Goal: Check status: Check status

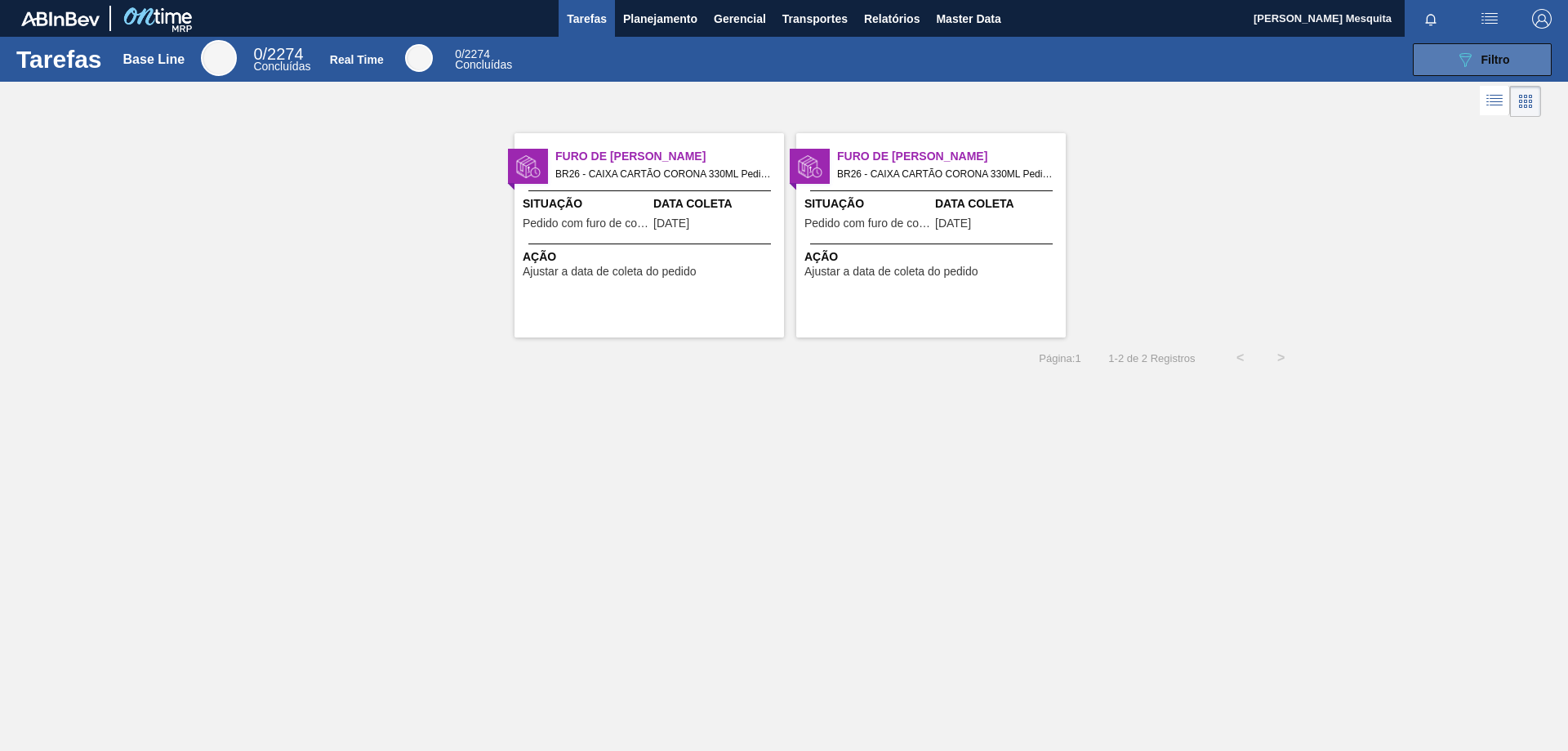
click at [1483, 64] on span "Filtro" at bounding box center [1496, 60] width 29 height 13
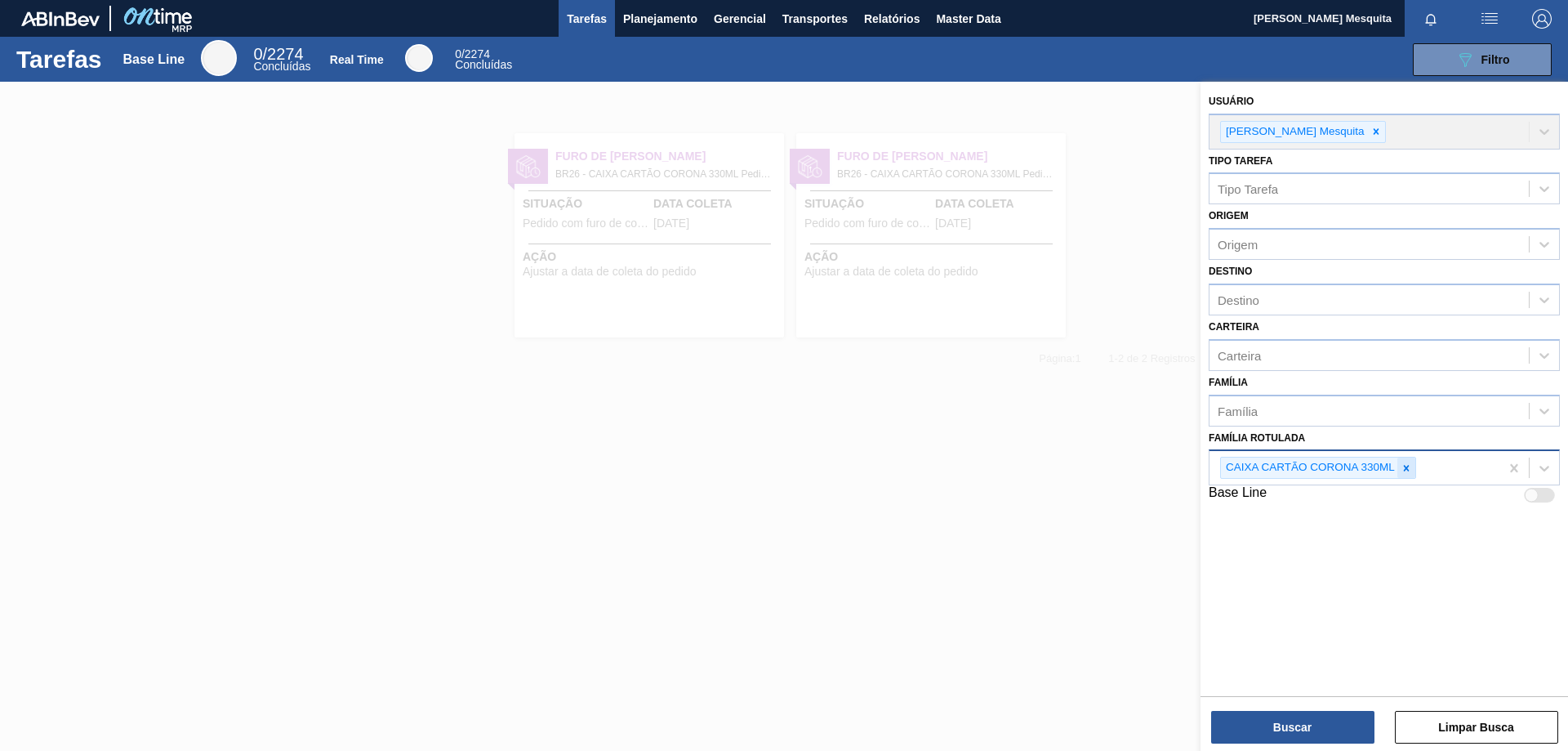
click at [1401, 470] on icon at bounding box center [1406, 468] width 11 height 11
click at [663, 22] on span "Planejamento" at bounding box center [660, 19] width 75 height 20
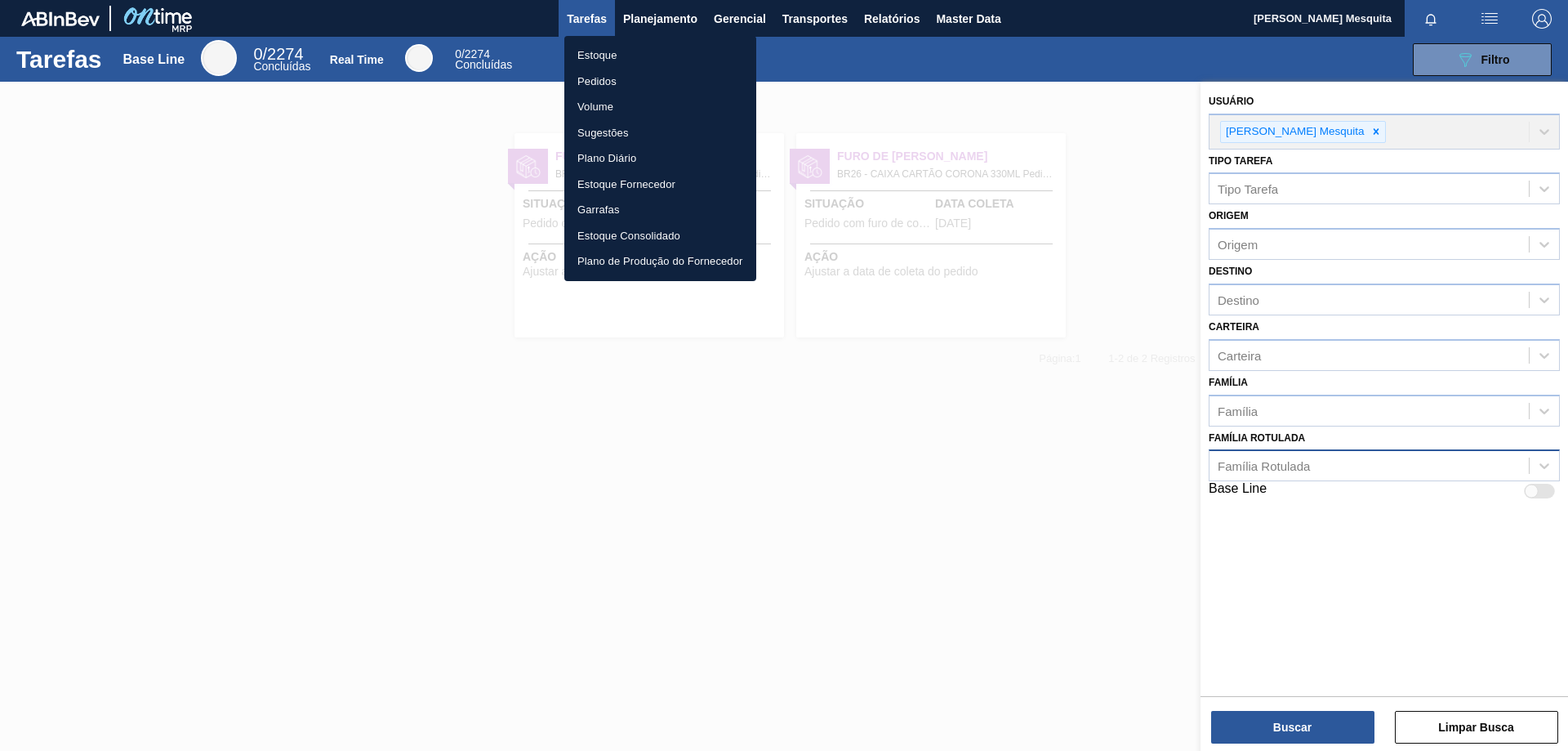
drag, startPoint x: 608, startPoint y: 56, endPoint x: 721, endPoint y: 89, distance: 117.7
click at [608, 55] on li "Estoque" at bounding box center [660, 55] width 192 height 26
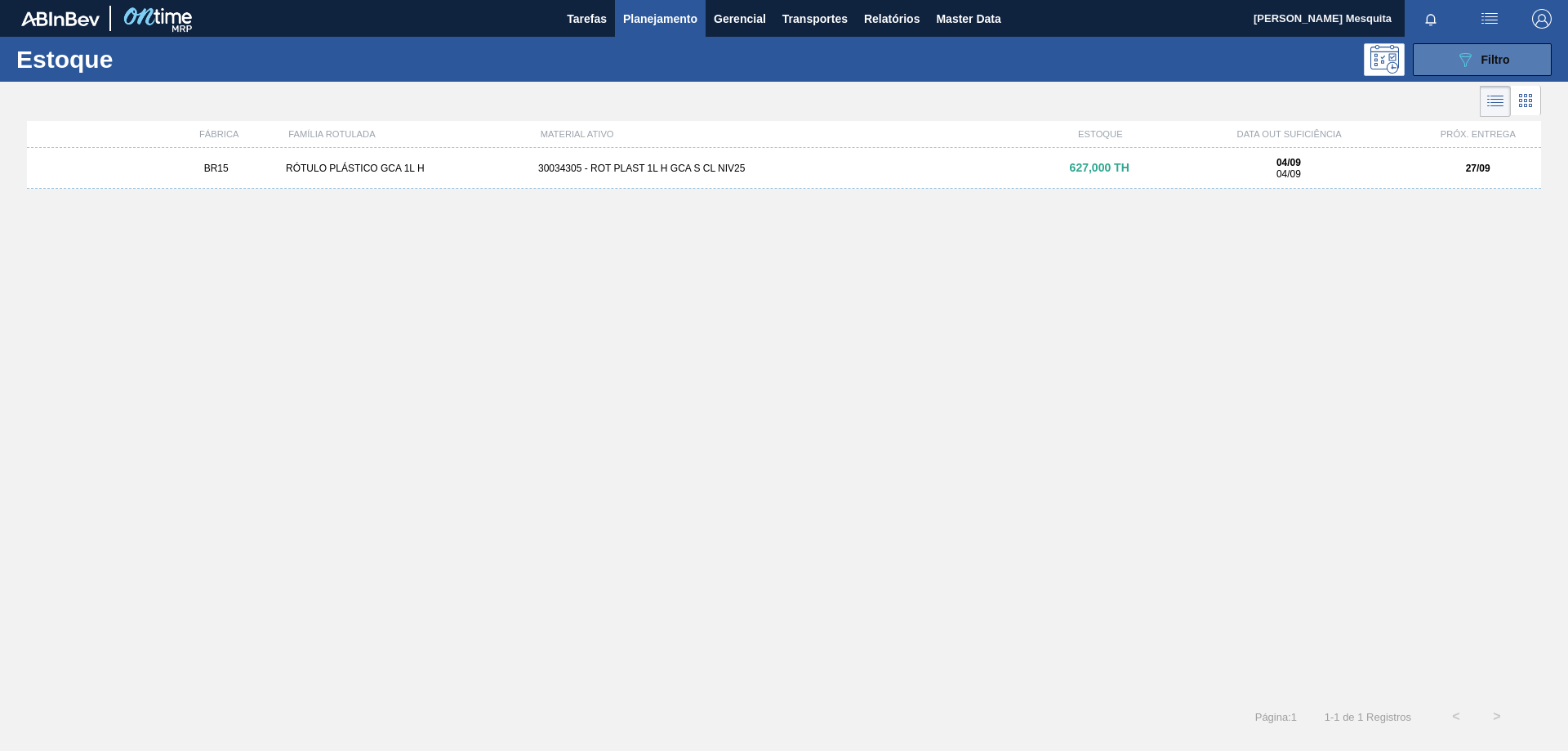
click at [1445, 49] on button "089F7B8B-B2A5-4AFE-B5C0-19BA573D28AC Filtro" at bounding box center [1482, 59] width 139 height 33
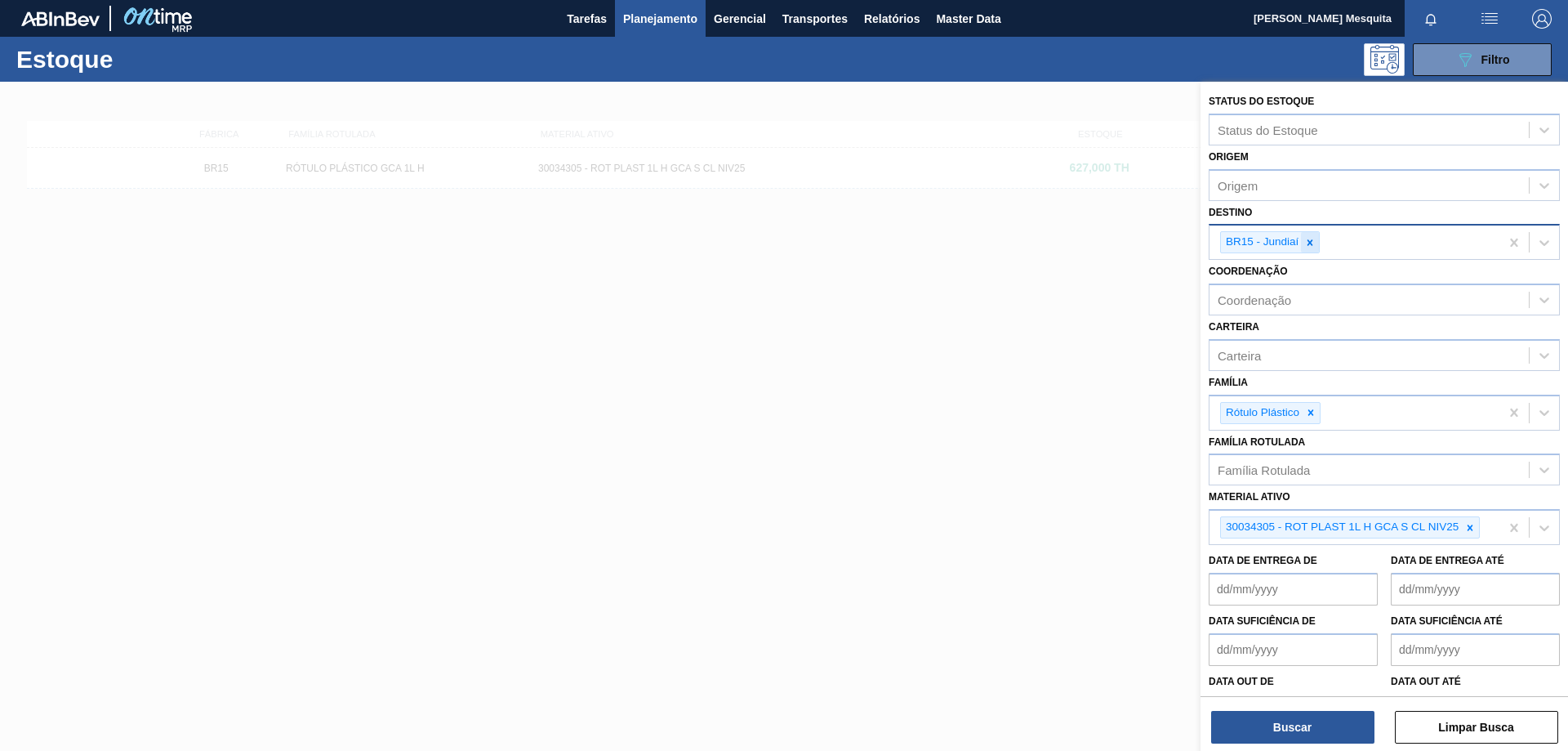
click at [1316, 242] on icon at bounding box center [1310, 243] width 11 height 11
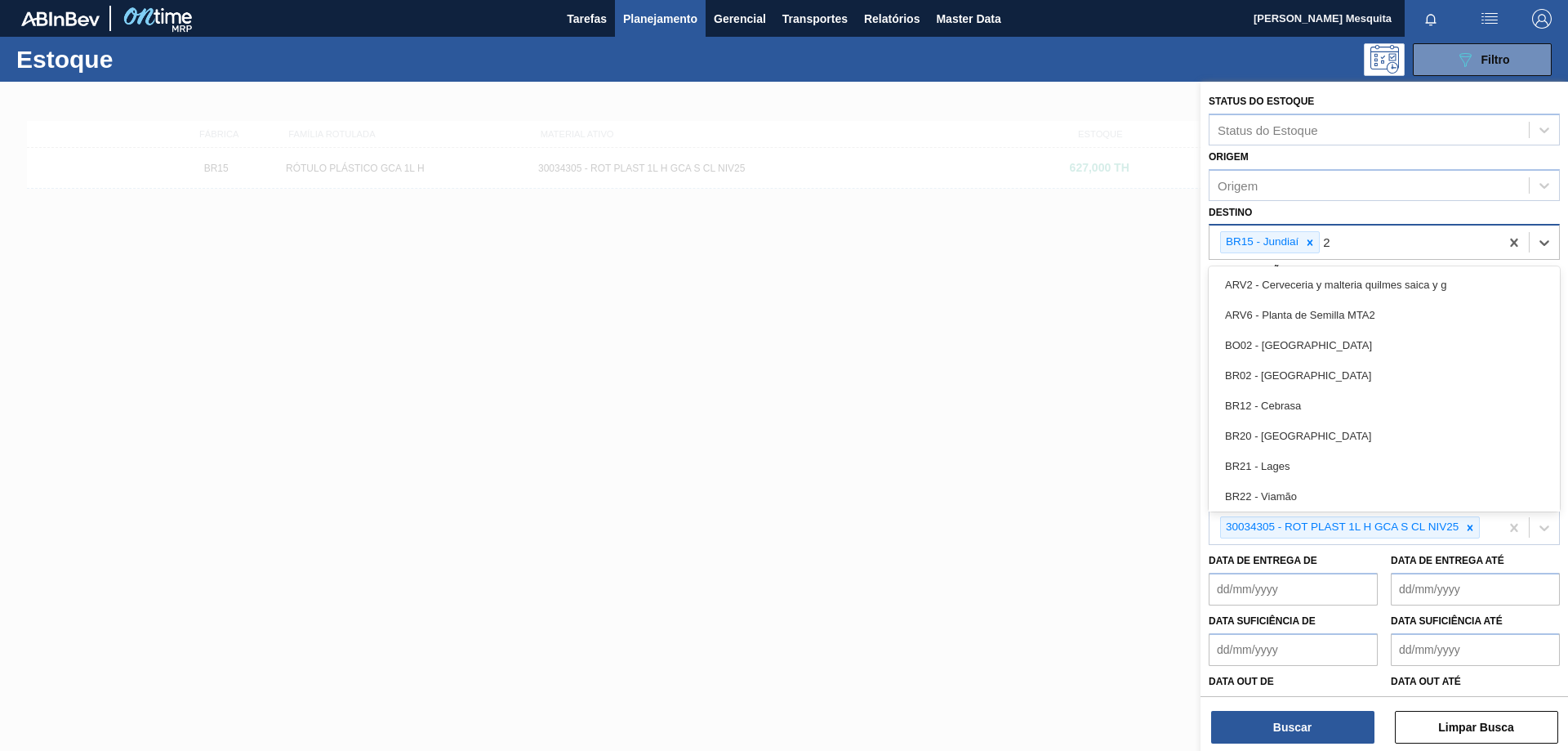
type input "26"
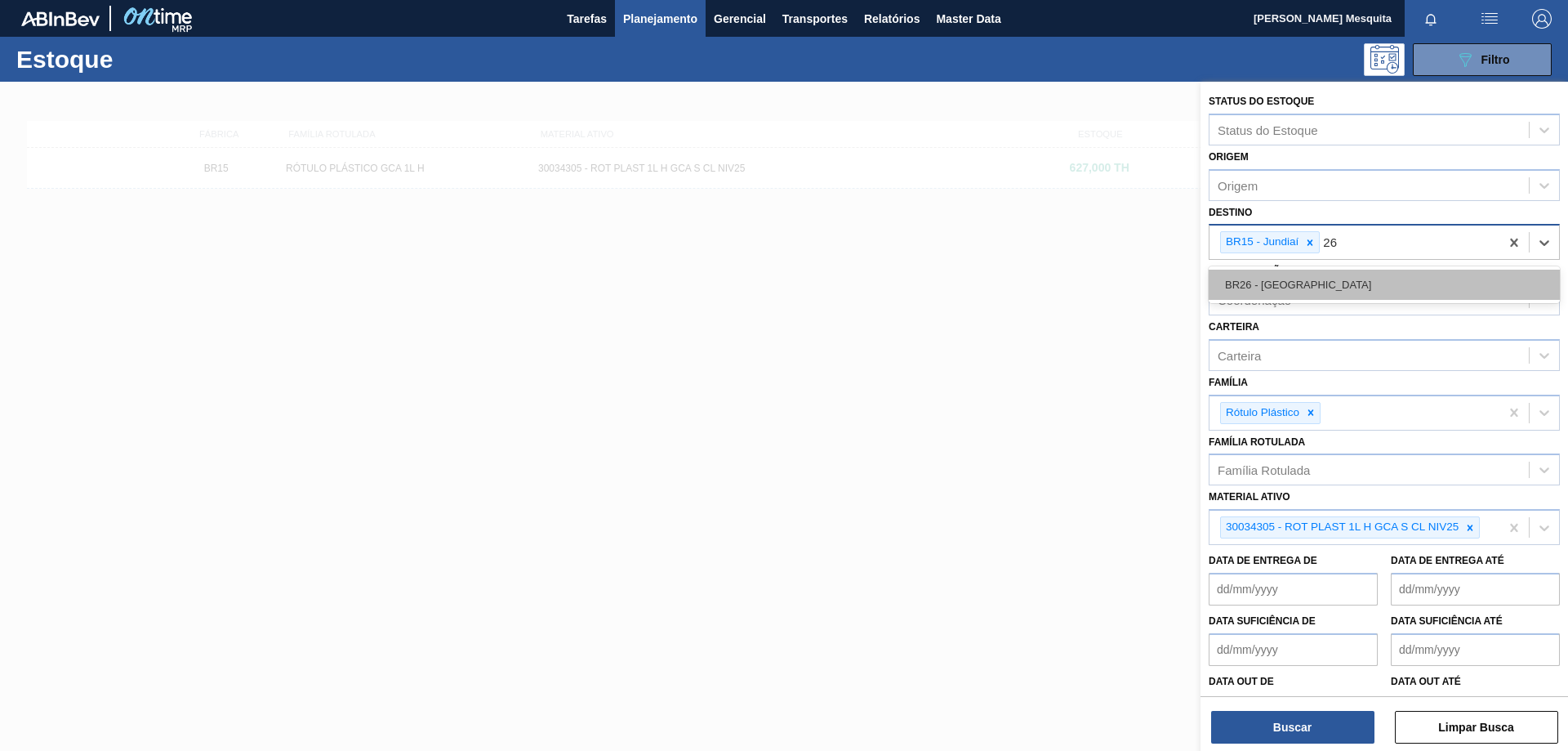
click at [1296, 289] on div "BR26 - [GEOGRAPHIC_DATA]" at bounding box center [1385, 285] width 351 height 30
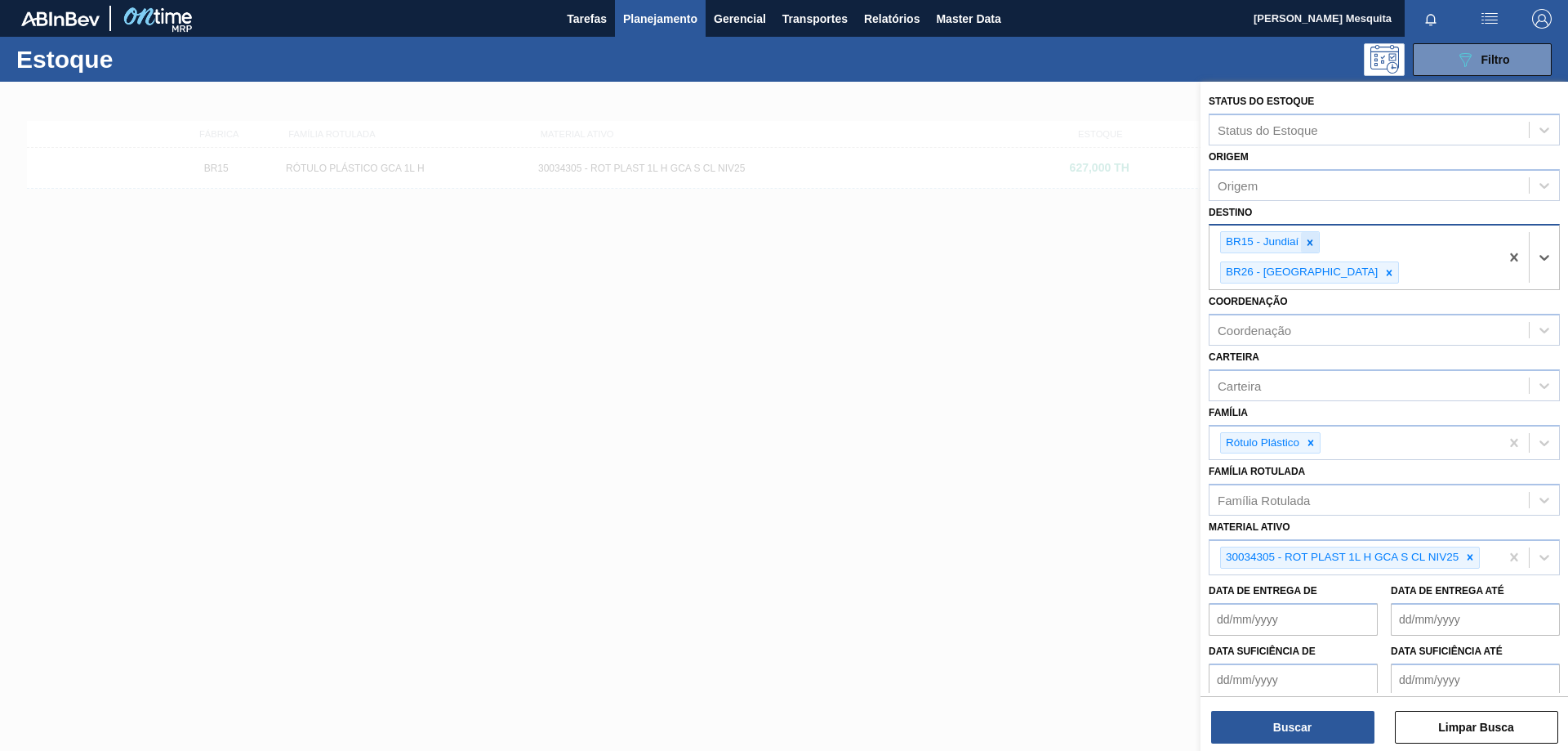
click at [1313, 243] on icon at bounding box center [1310, 243] width 11 height 11
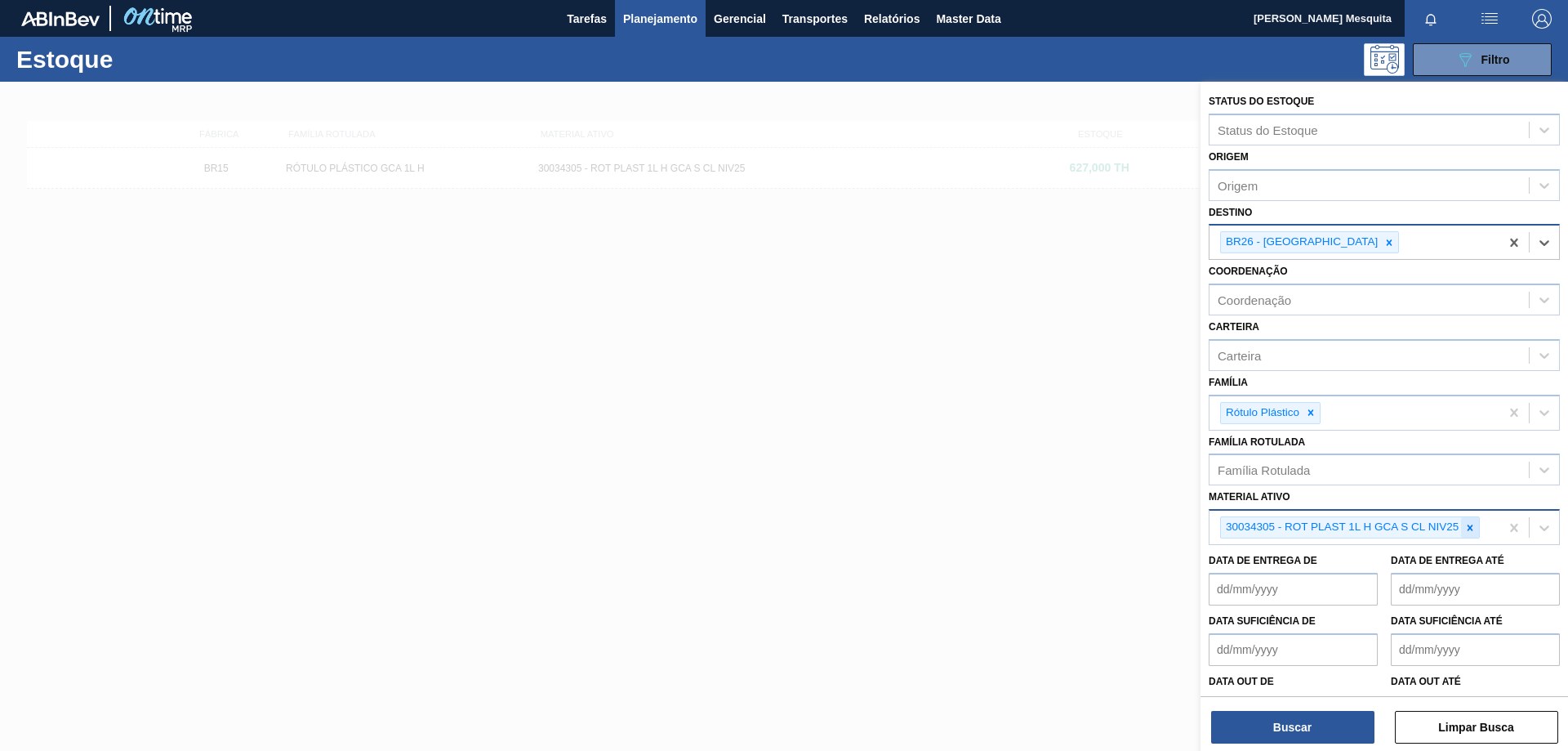
click at [1476, 529] on icon at bounding box center [1470, 528] width 11 height 11
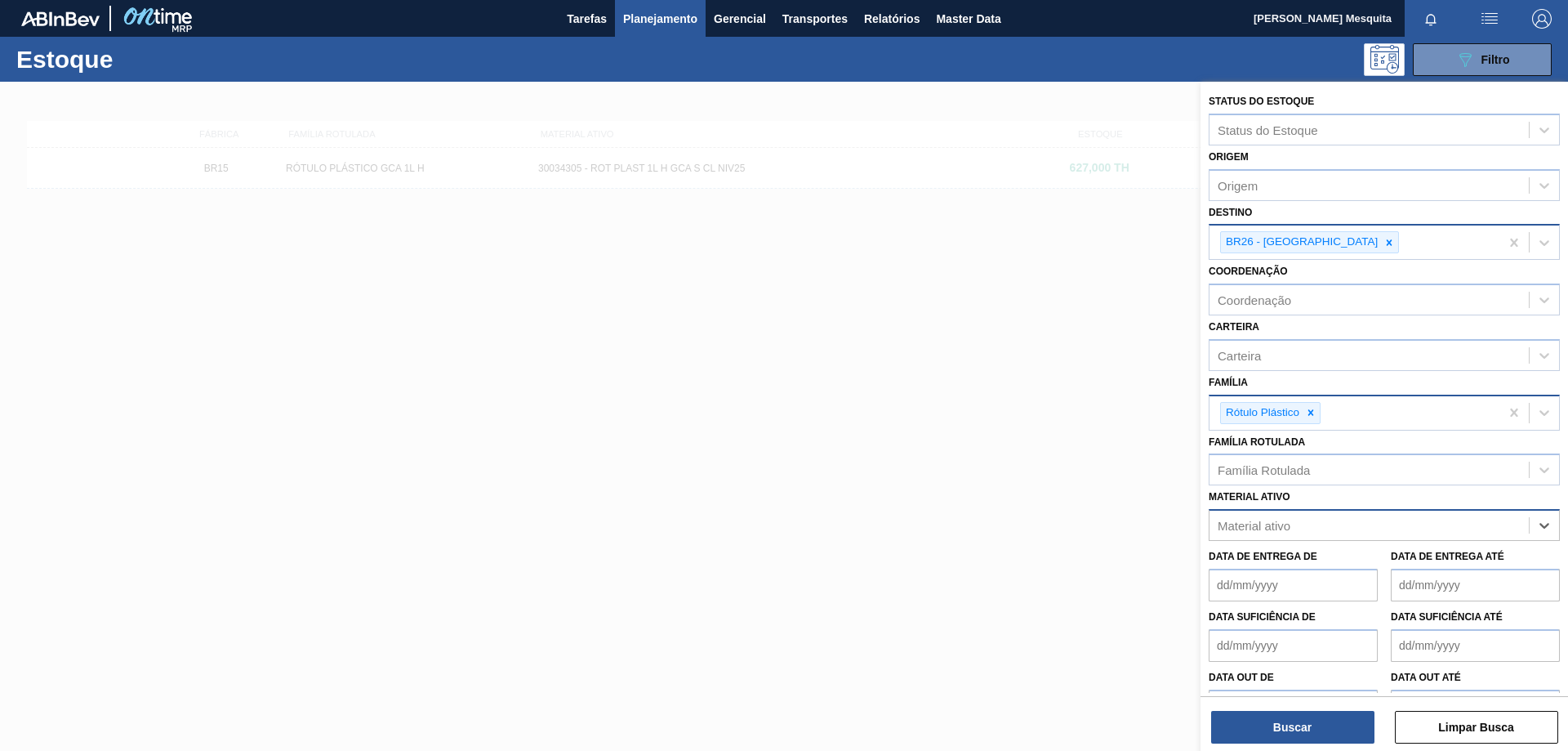
click at [1310, 414] on icon at bounding box center [1311, 413] width 11 height 11
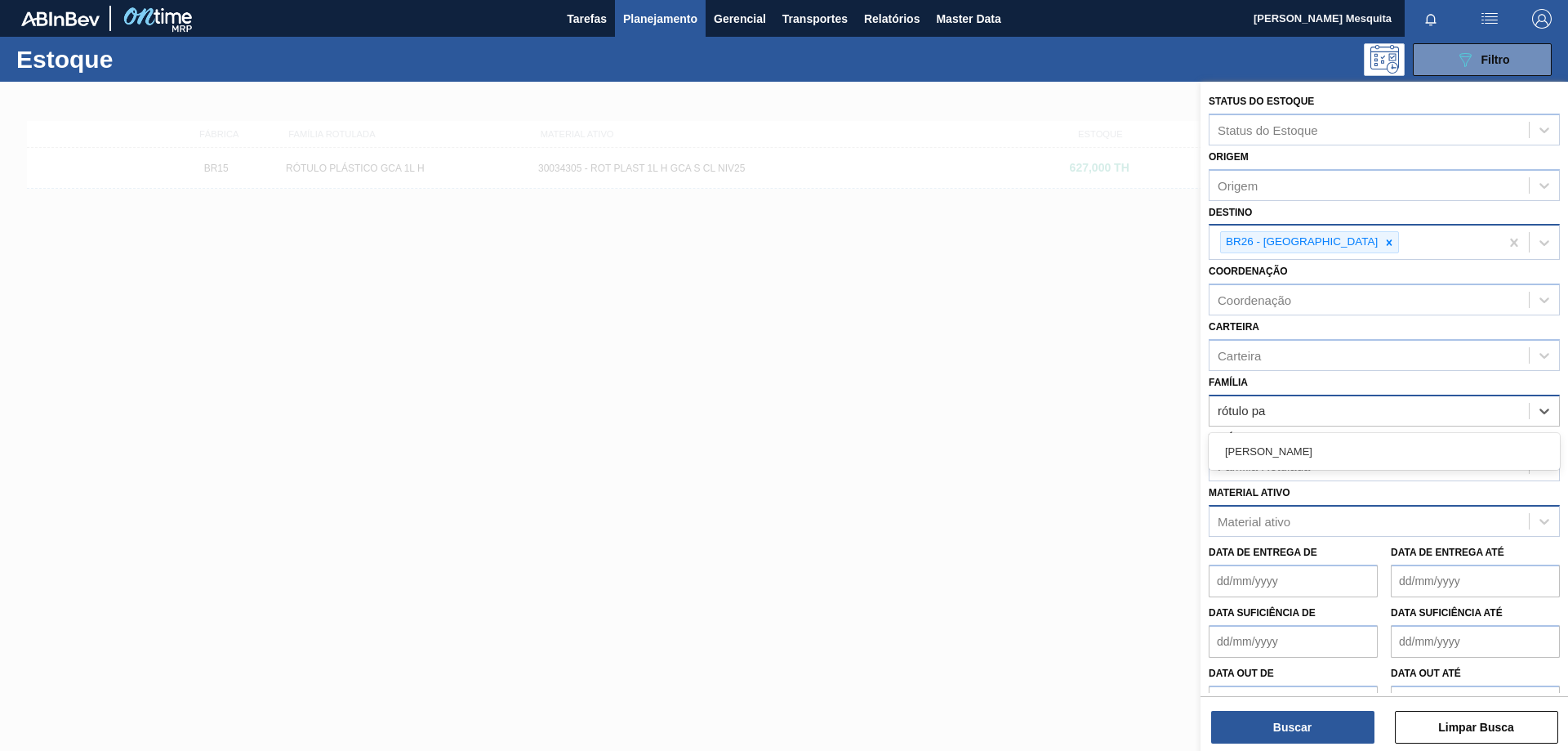
type input "rótulo pap"
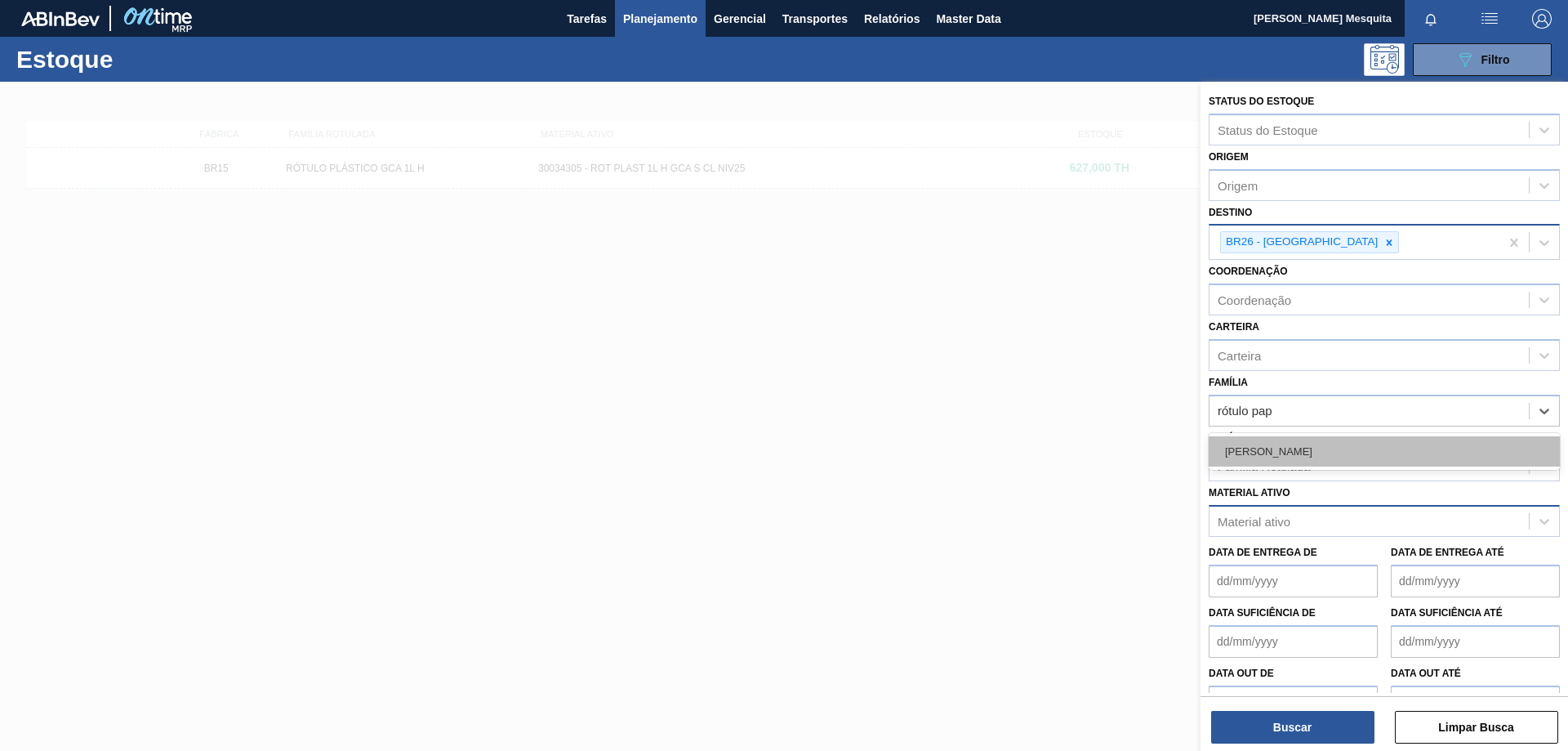
click at [1295, 450] on div "[PERSON_NAME]" at bounding box center [1385, 451] width 351 height 30
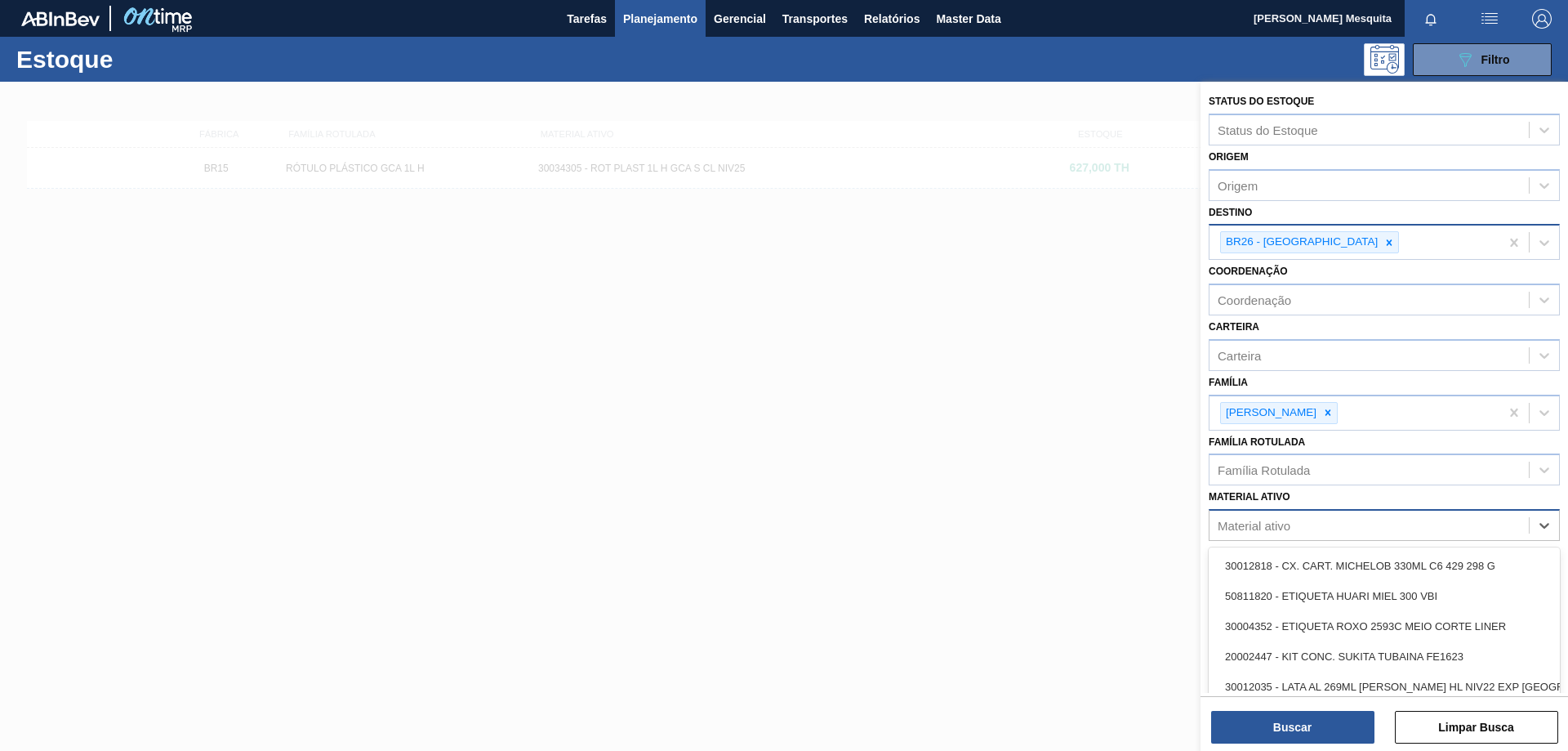
click at [1297, 526] on div "Material ativo" at bounding box center [1369, 525] width 319 height 23
type ativo "pure gol"
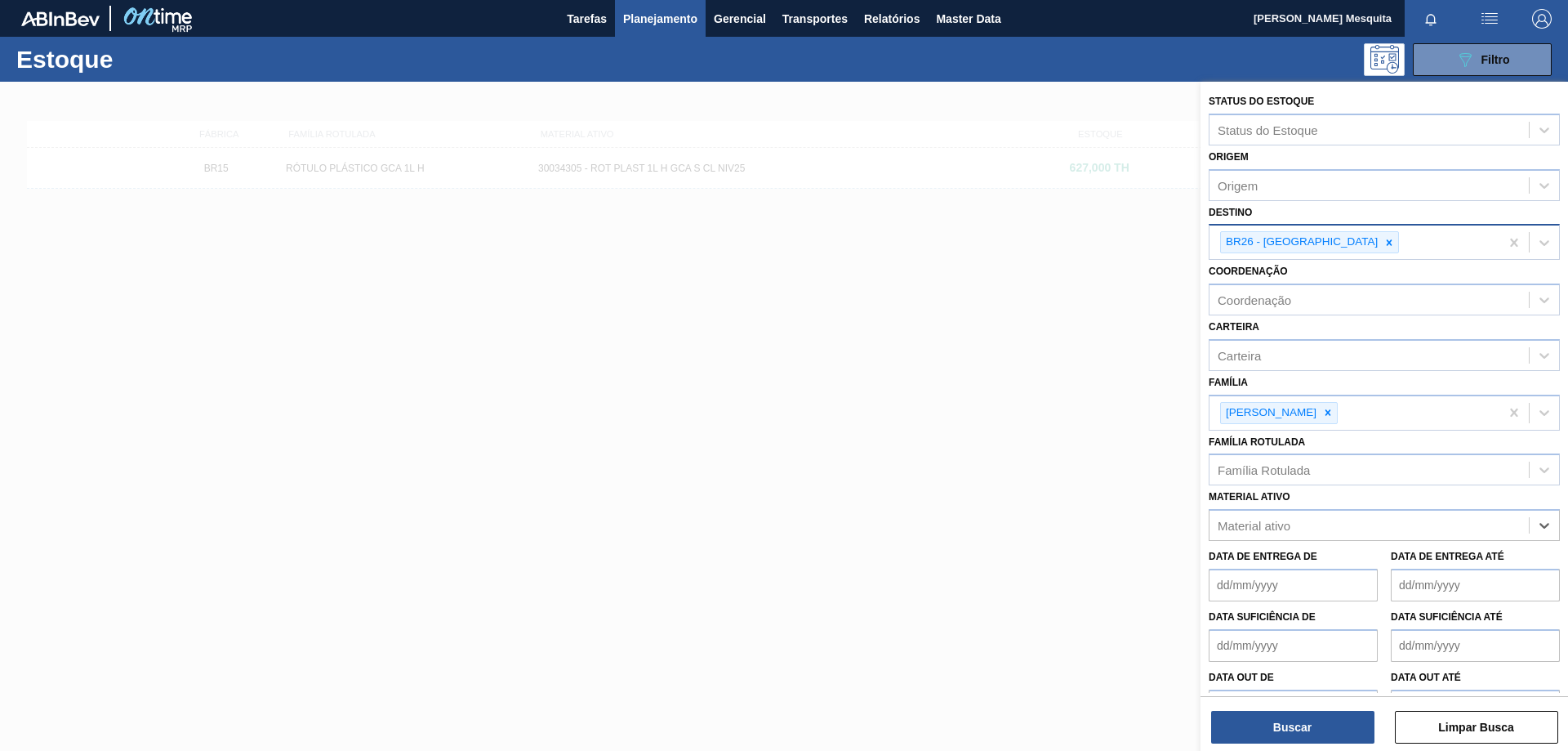
drag, startPoint x: 1291, startPoint y: 523, endPoint x: 1188, endPoint y: 533, distance: 103.5
click at [1201, 533] on div "Status do Estoque Status do Estoque Origem Origem Destino BR26 - Uberlândia Coo…" at bounding box center [1385, 457] width 368 height 751
click at [1309, 726] on button "Buscar" at bounding box center [1293, 727] width 163 height 33
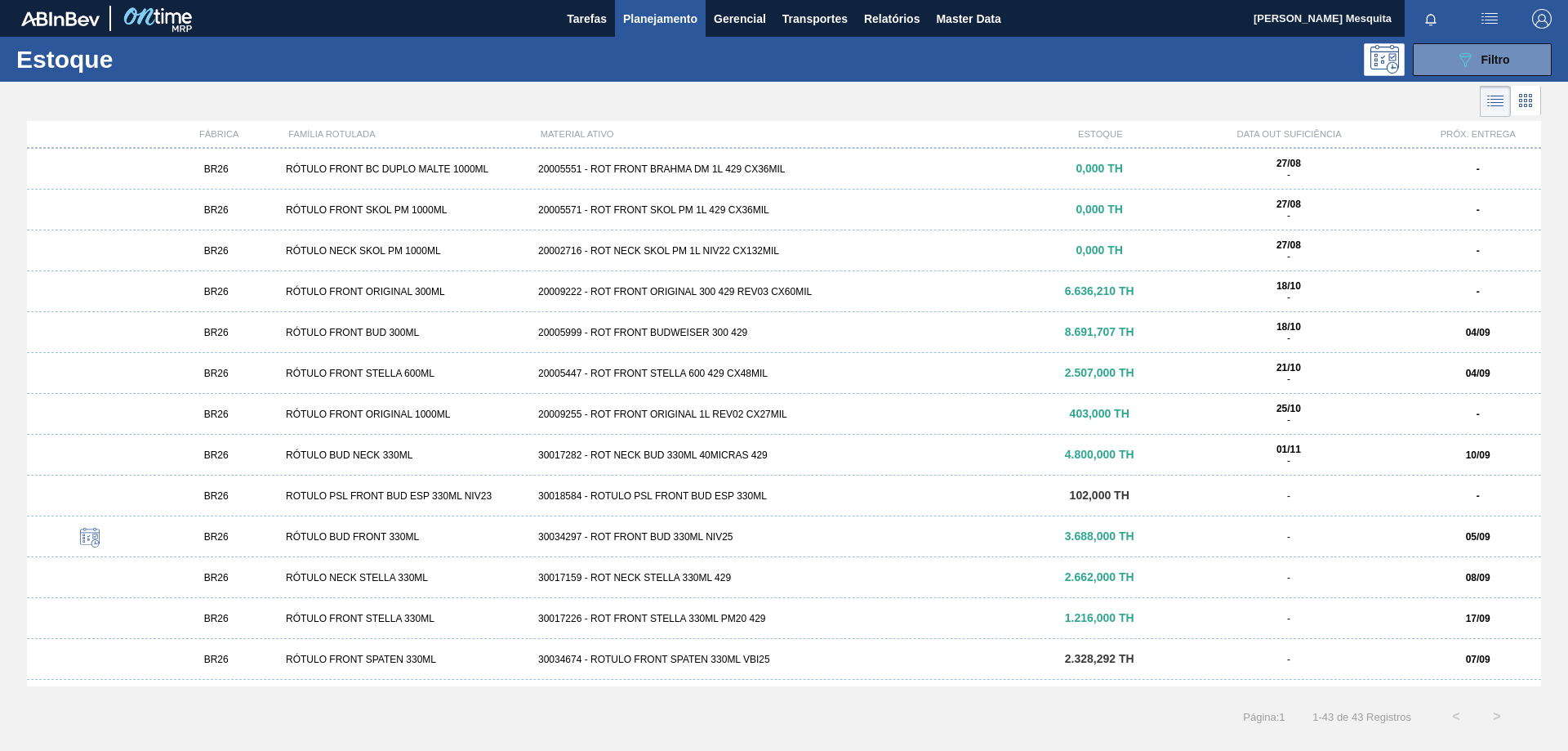
scroll to position [654, 0]
click at [1478, 75] on button "089F7B8B-B2A5-4AFE-B5C0-19BA573D28AC Filtro" at bounding box center [1482, 59] width 139 height 33
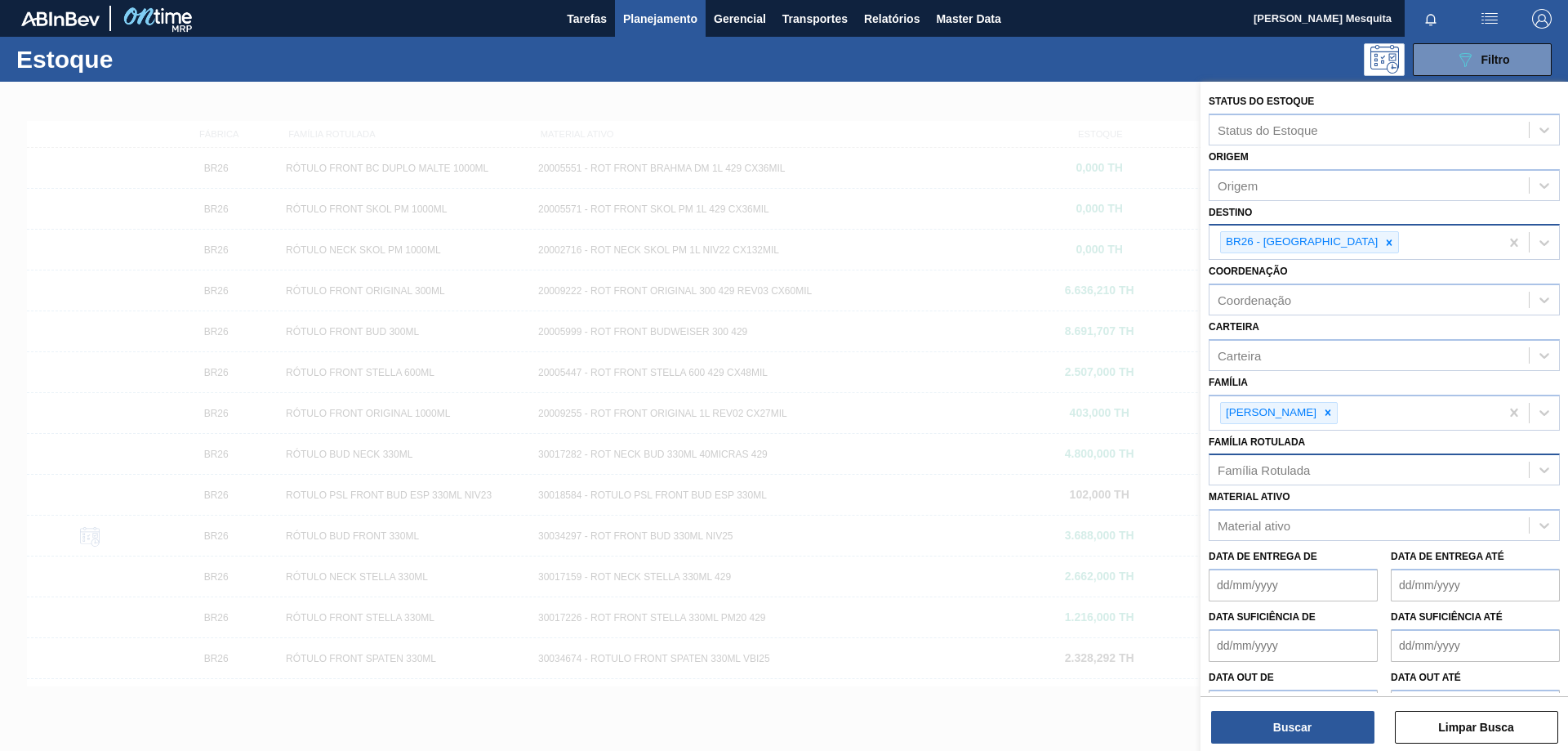
click at [1292, 473] on div "Família Rotulada" at bounding box center [1264, 470] width 92 height 14
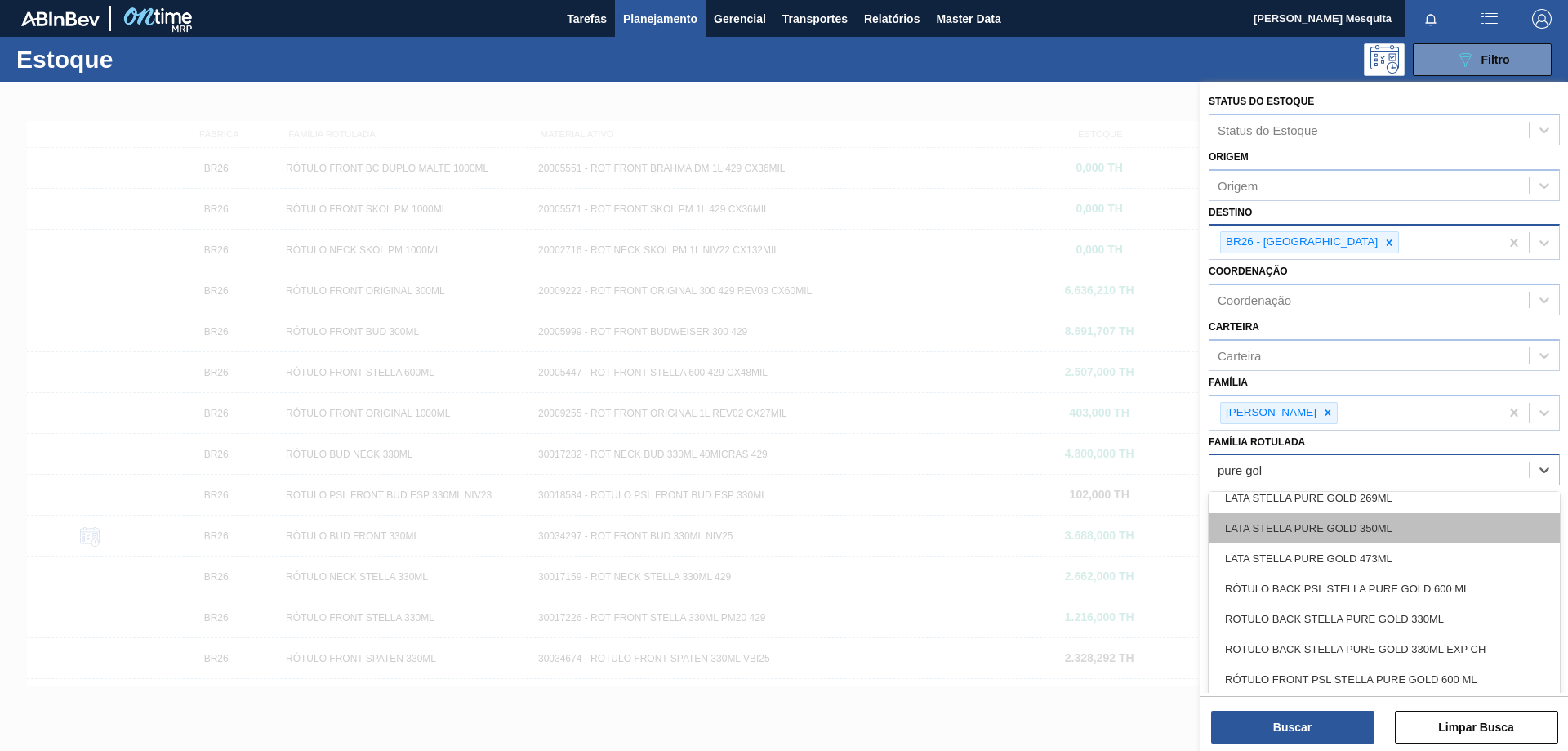
scroll to position [215, 0]
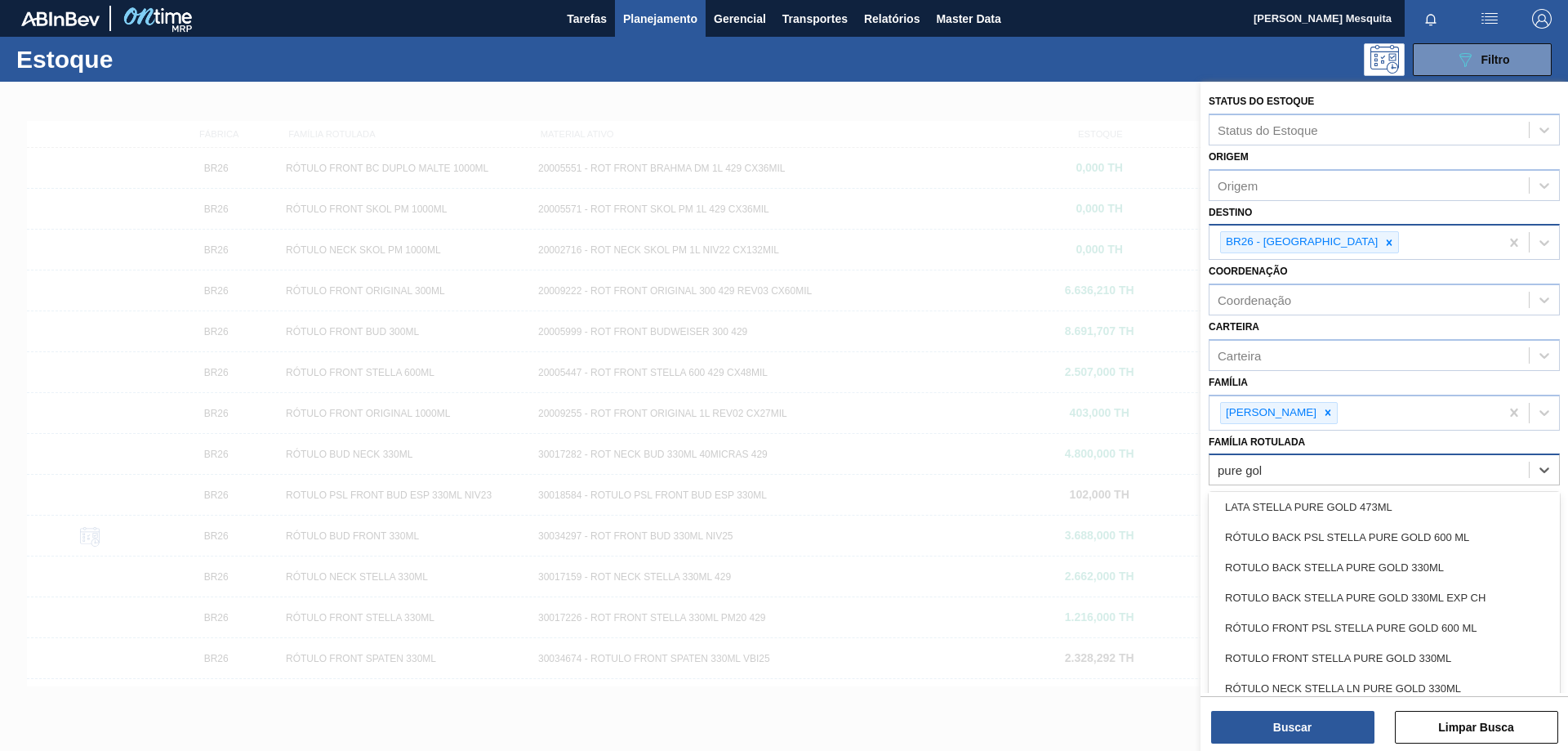
type Rotulada "pure gol"
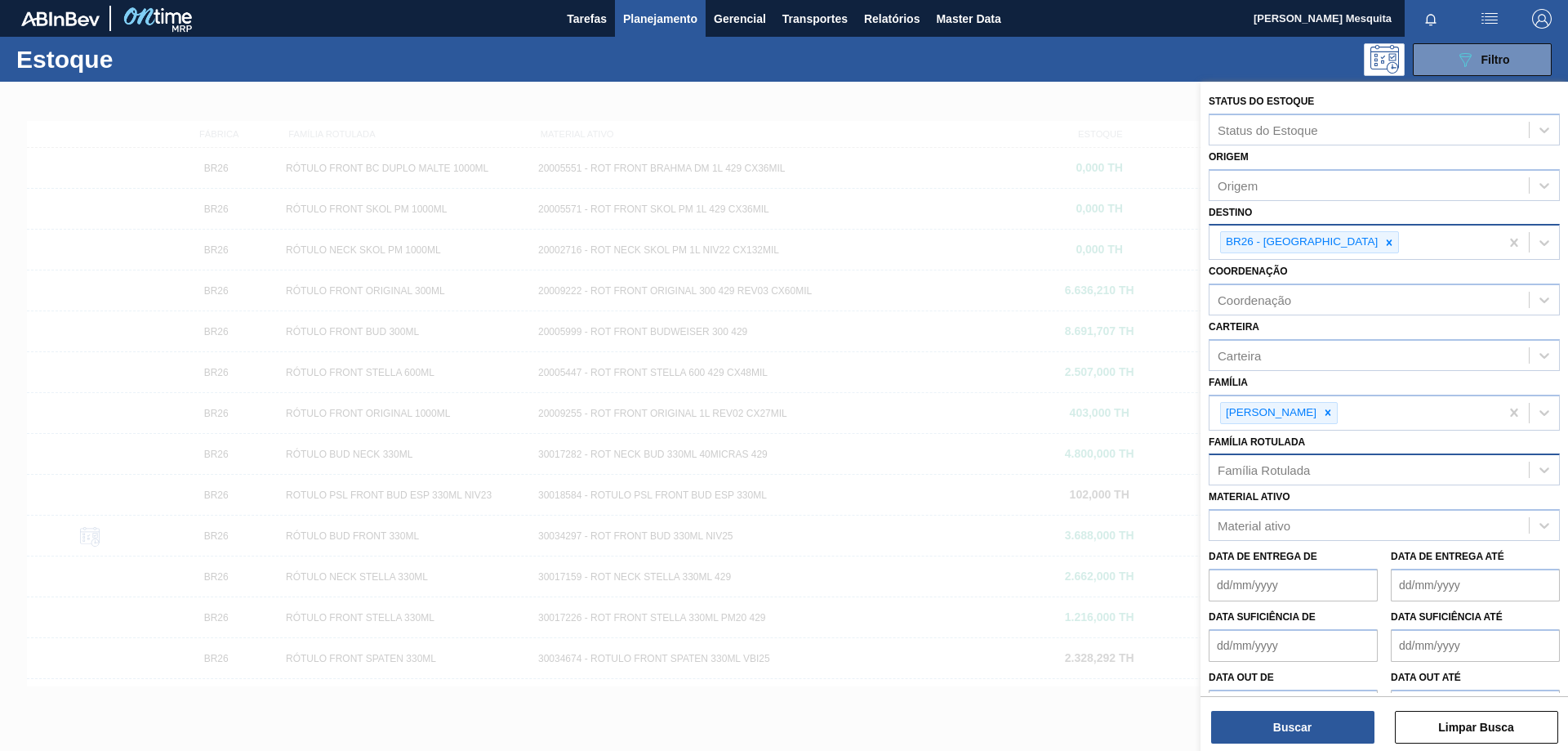
click at [1056, 248] on div at bounding box center [784, 457] width 1568 height 751
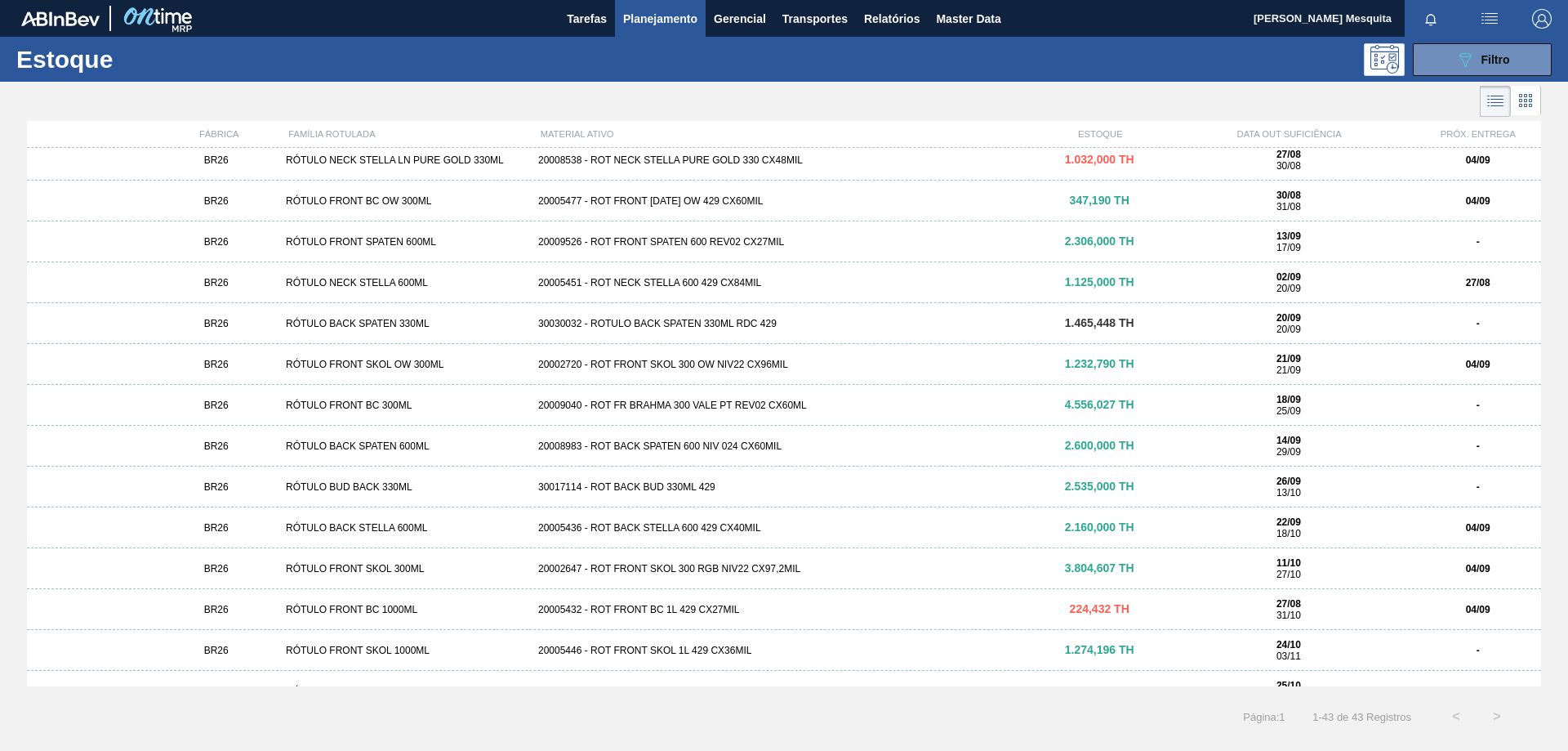
scroll to position [0, 0]
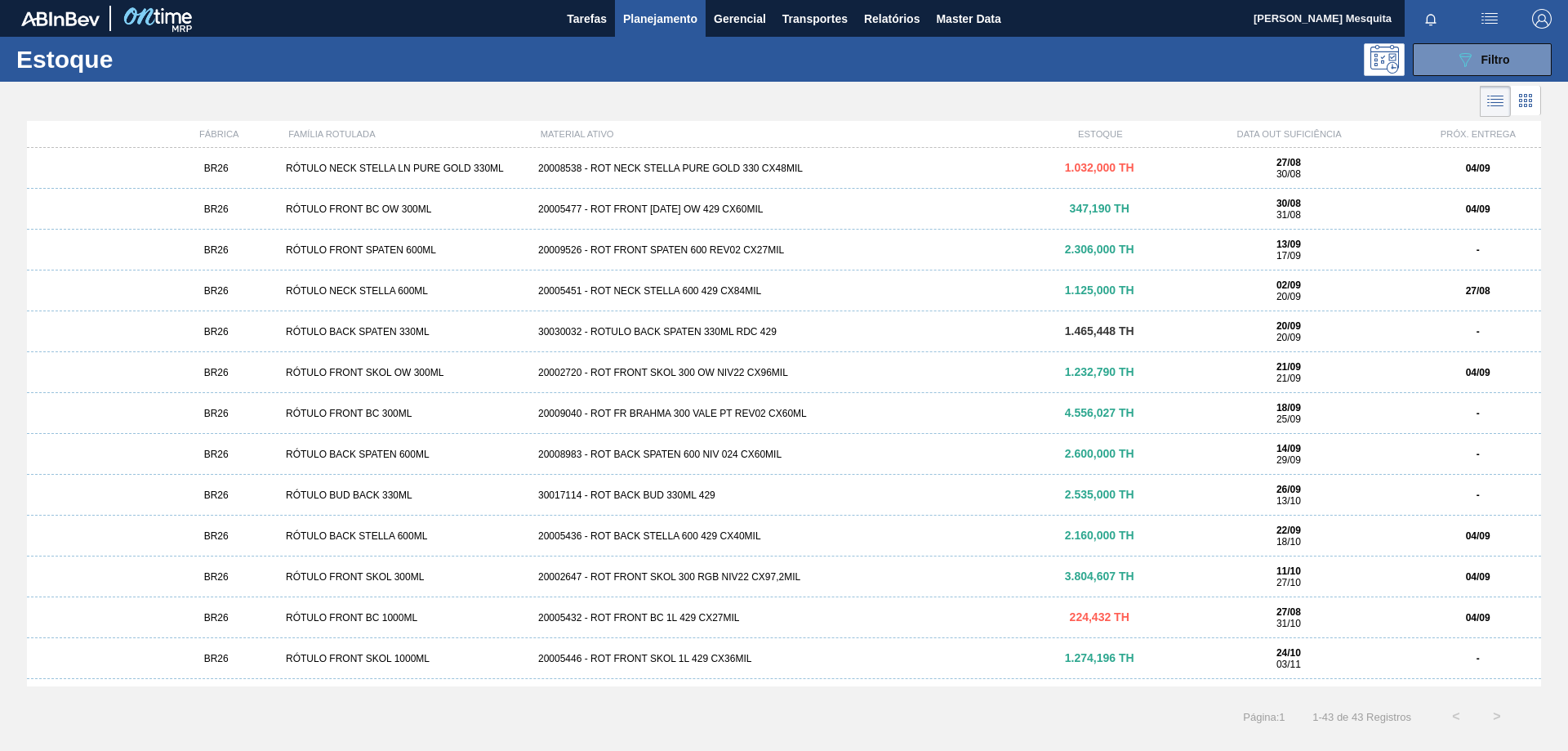
click at [453, 163] on div "RÓTULO NECK STELLA LN PURE GOLD 330ML" at bounding box center [405, 168] width 252 height 11
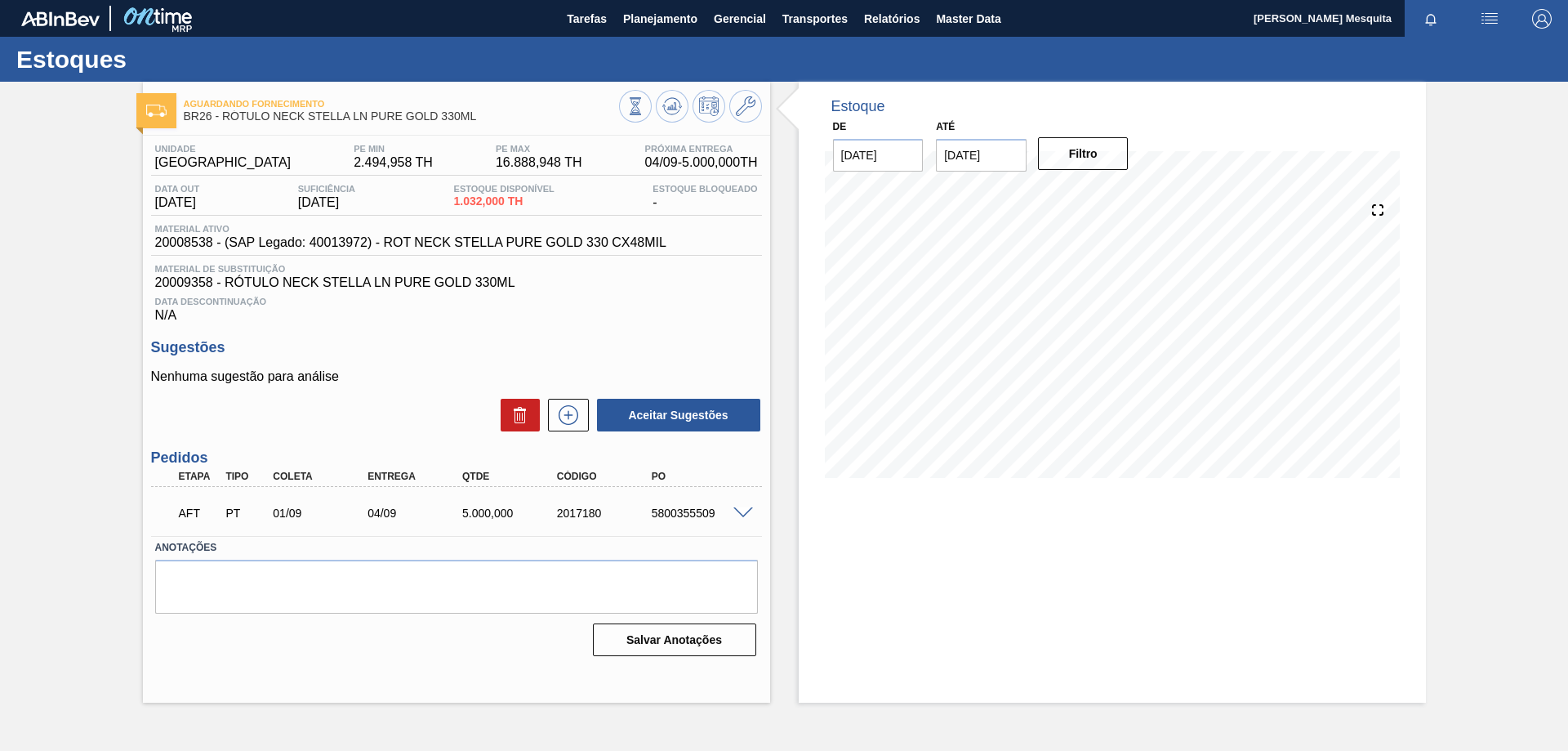
click at [742, 507] on span at bounding box center [742, 513] width 20 height 12
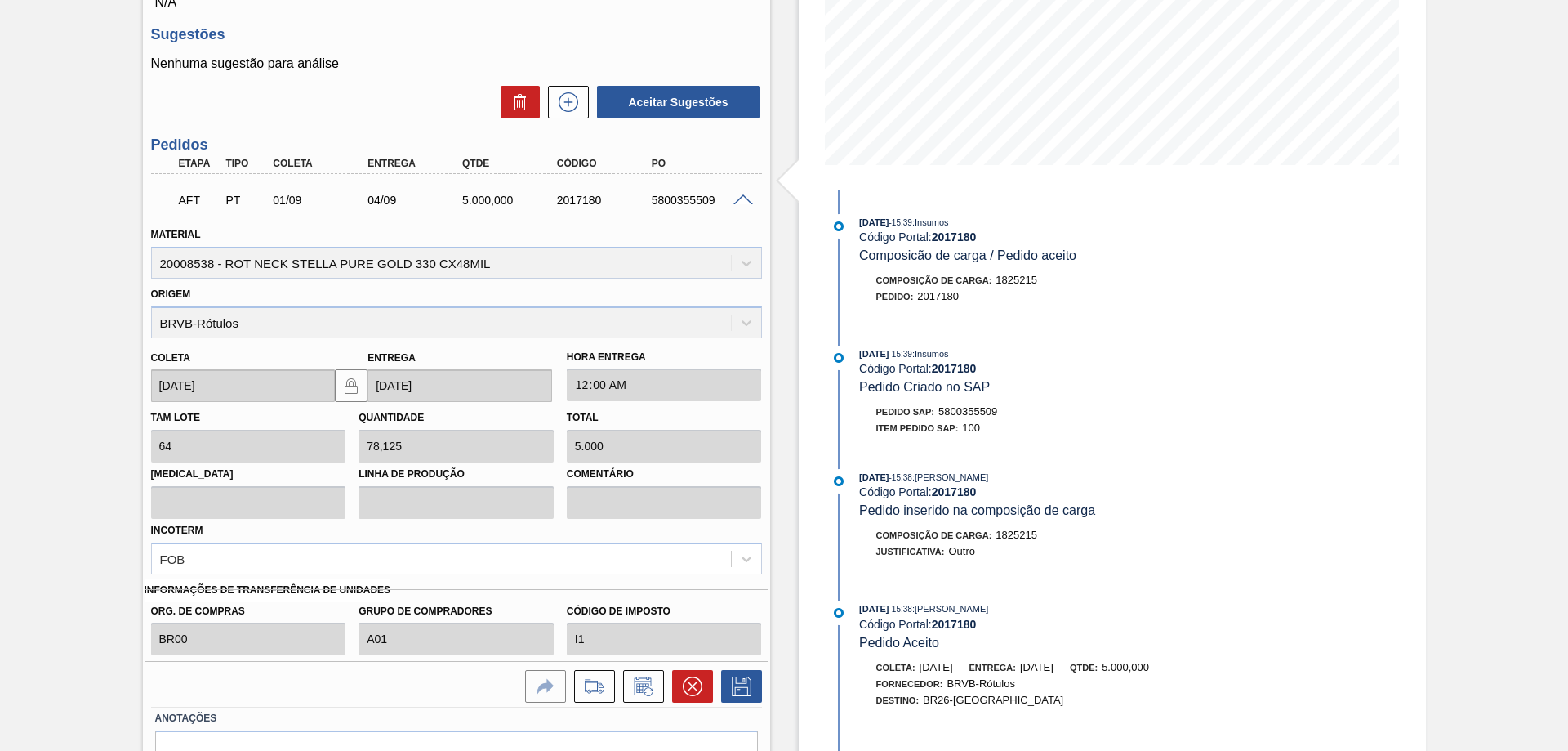
scroll to position [327, 0]
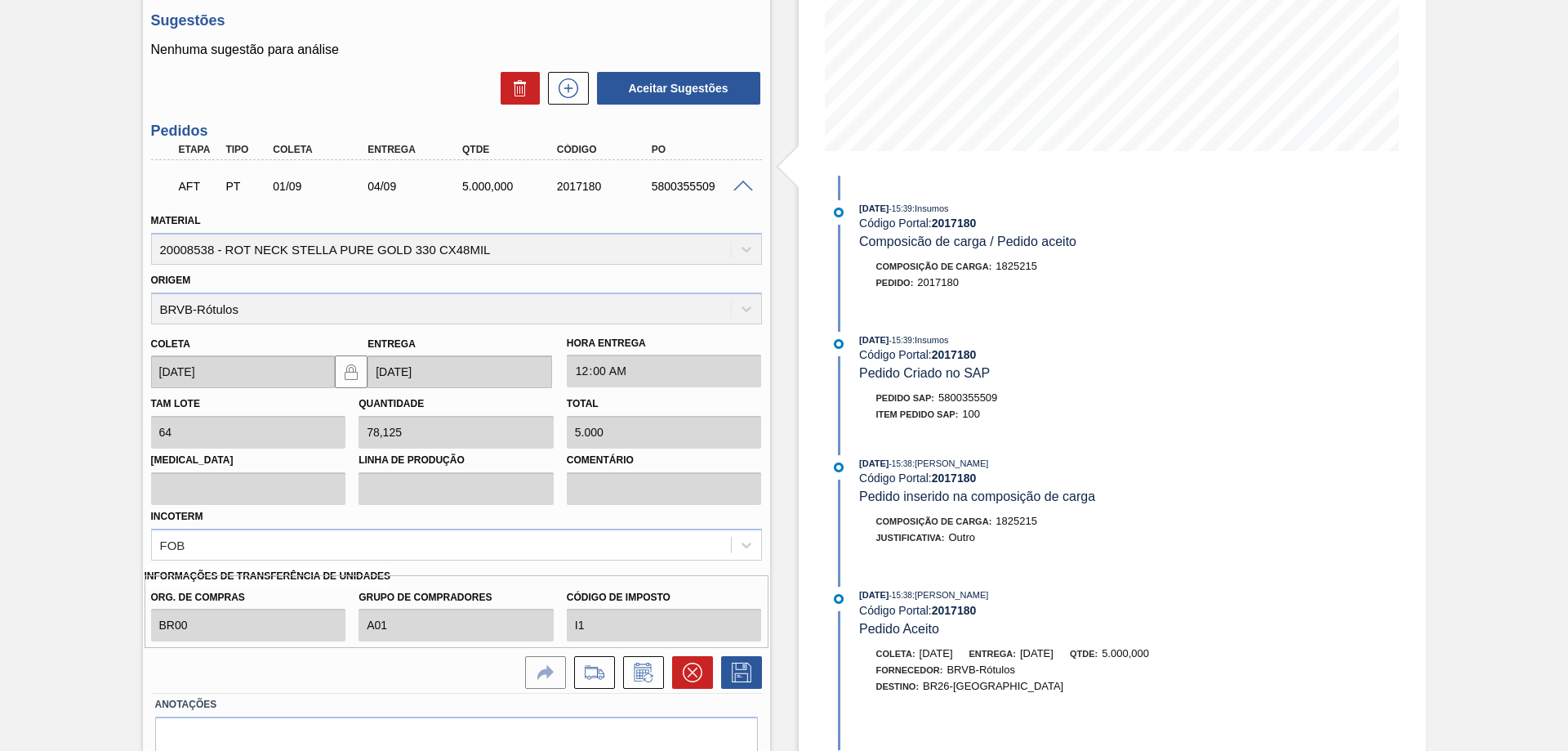
click at [743, 183] on span at bounding box center [742, 186] width 20 height 12
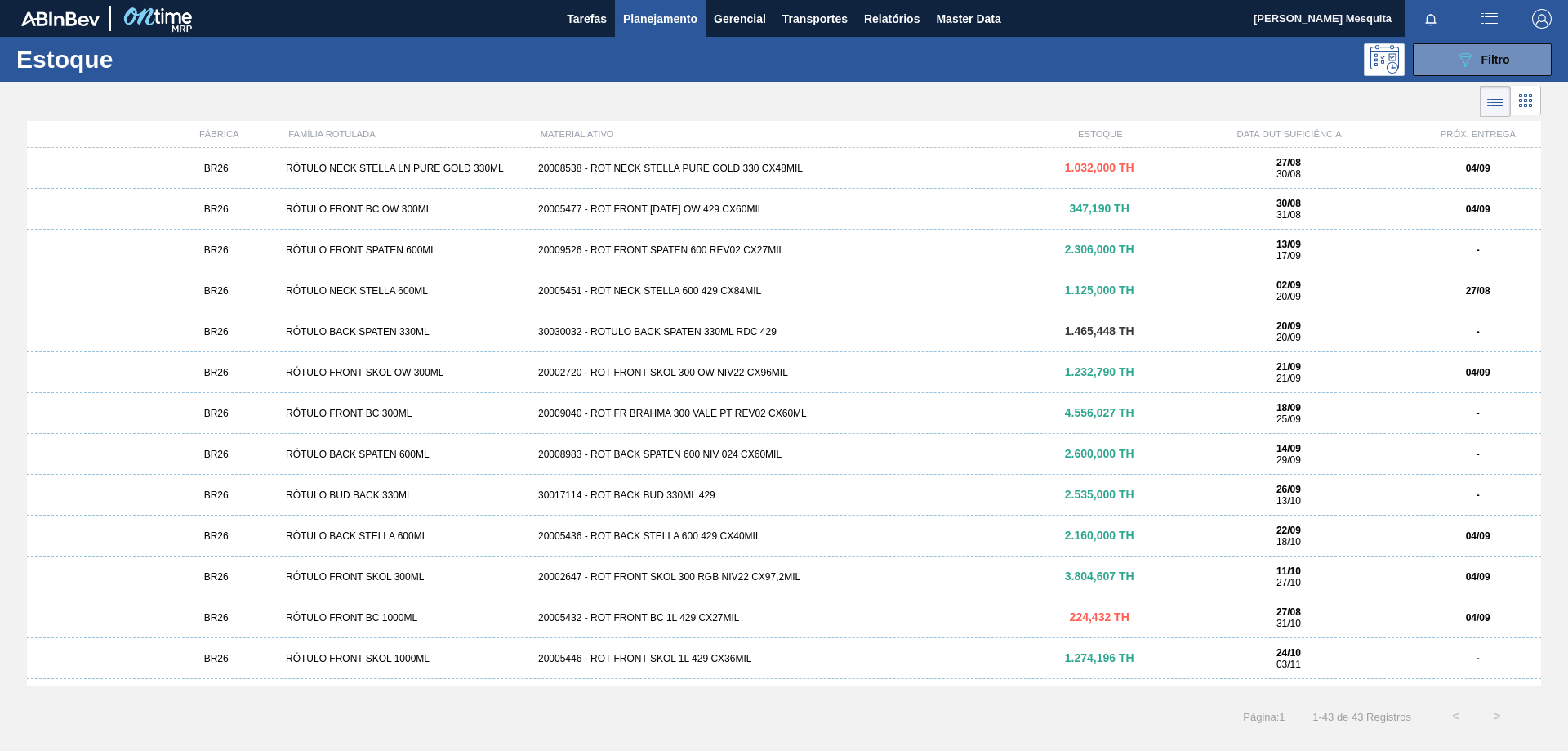
click at [706, 165] on div "20008538 - ROT NECK STELLA PURE GOLD 330 CX48MIL" at bounding box center [784, 168] width 505 height 11
